Goal: Task Accomplishment & Management: Manage account settings

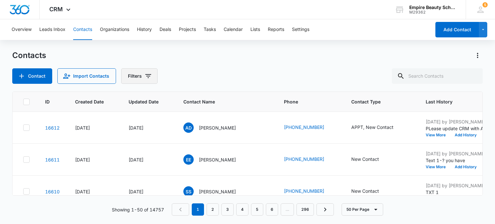
click at [146, 73] on icon "Filters" at bounding box center [148, 76] width 8 height 8
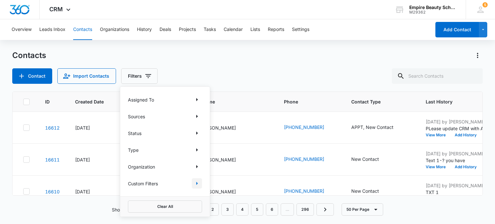
click at [195, 182] on icon "Show Custom Filters filters" at bounding box center [197, 184] width 8 height 8
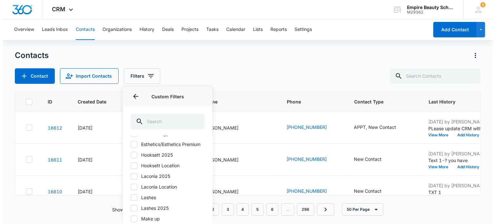
scroll to position [65, 0]
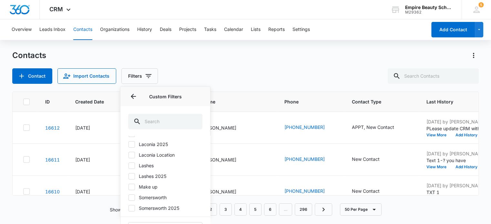
click at [130, 147] on icon at bounding box center [132, 145] width 6 height 6
click at [128, 144] on input "Laconia 2025" at bounding box center [128, 144] width 0 height 0
checkbox input "true"
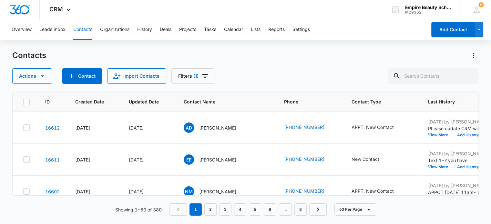
drag, startPoint x: 274, startPoint y: 64, endPoint x: 287, endPoint y: 60, distance: 13.2
click at [276, 65] on div "Contacts Actions Contact Import Contacts Filters (1)" at bounding box center [245, 67] width 466 height 34
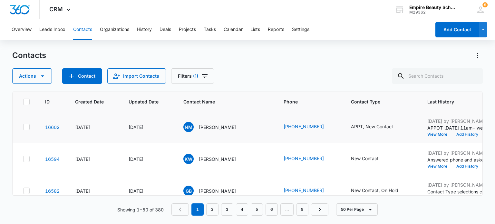
click at [456, 133] on button "Add History" at bounding box center [467, 135] width 31 height 4
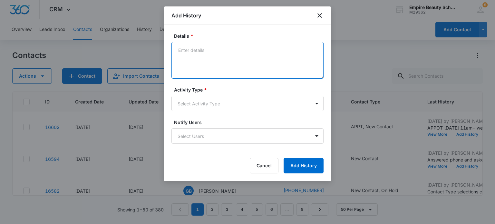
click at [227, 50] on textarea "Details *" at bounding box center [248, 60] width 152 height 37
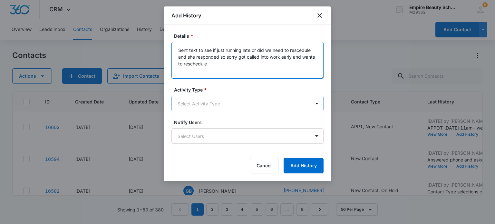
type textarea "Sent text to see if just running late or did we need to rescedule and she respo…"
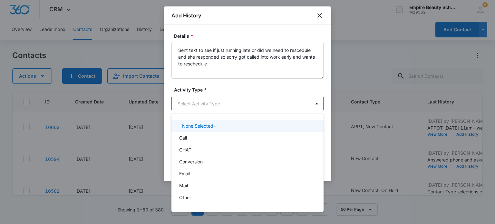
click at [281, 102] on body "CRM Apps Forms CRM Email Shop Payments POS Files Brand Settings Empire Beauty S…" at bounding box center [247, 112] width 495 height 224
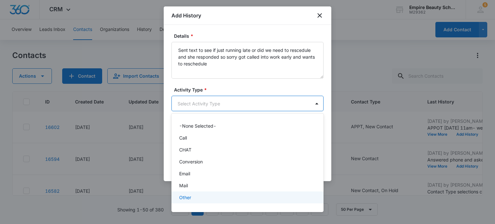
scroll to position [34, 0]
click at [219, 195] on div "Text" at bounding box center [248, 200] width 152 height 12
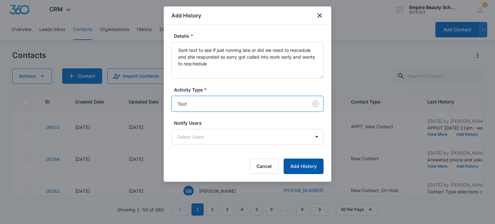
click at [311, 166] on button "Add History" at bounding box center [304, 166] width 40 height 15
